Goal: Navigation & Orientation: Go to known website

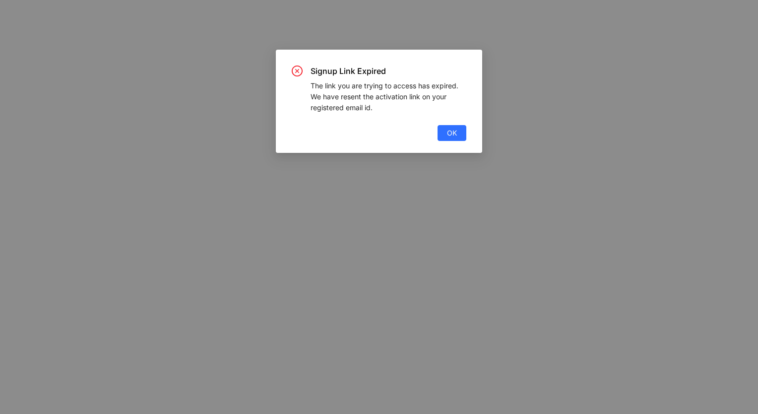
click at [460, 124] on div "Signup Link Expired The link you are trying to access has expired. We have rese…" at bounding box center [379, 103] width 175 height 75
click at [460, 125] on div "Signup Link Expired The link you are trying to access has expired. We have rese…" at bounding box center [379, 103] width 175 height 75
click at [455, 130] on span "OK" at bounding box center [452, 133] width 10 height 11
